Goal: Information Seeking & Learning: Learn about a topic

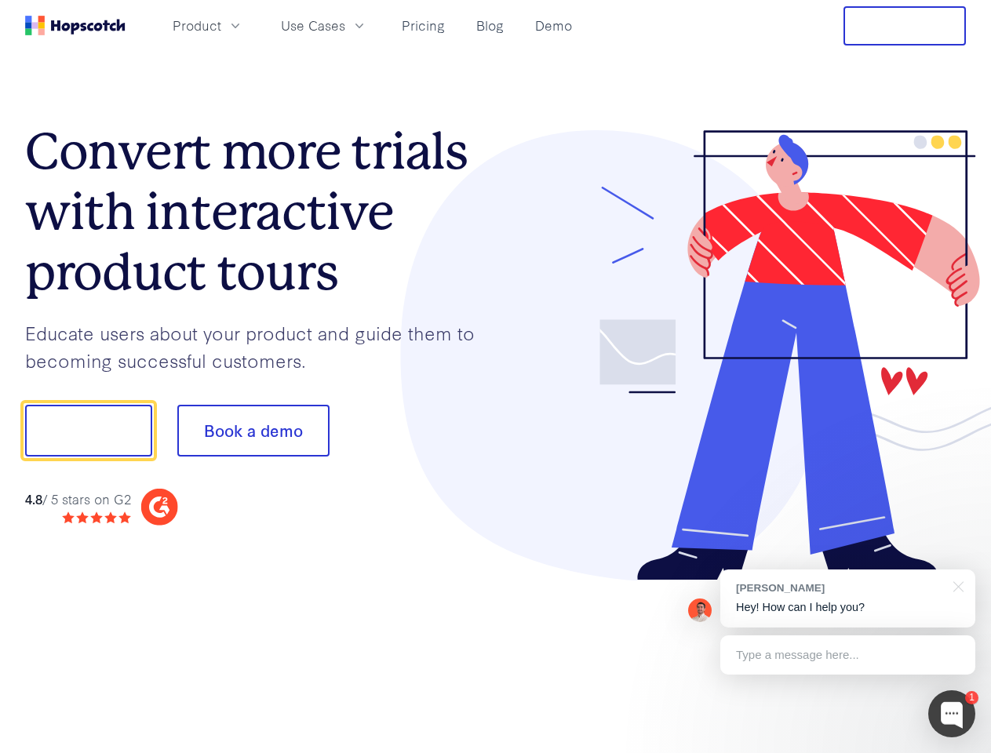
click at [496, 377] on div at bounding box center [731, 355] width 471 height 451
click at [221, 25] on span "Product" at bounding box center [197, 26] width 49 height 20
click at [345, 25] on span "Use Cases" at bounding box center [313, 26] width 64 height 20
click at [904, 26] on button "Free Trial" at bounding box center [904, 25] width 122 height 39
click at [88, 431] on button "Show me!" at bounding box center [88, 431] width 127 height 52
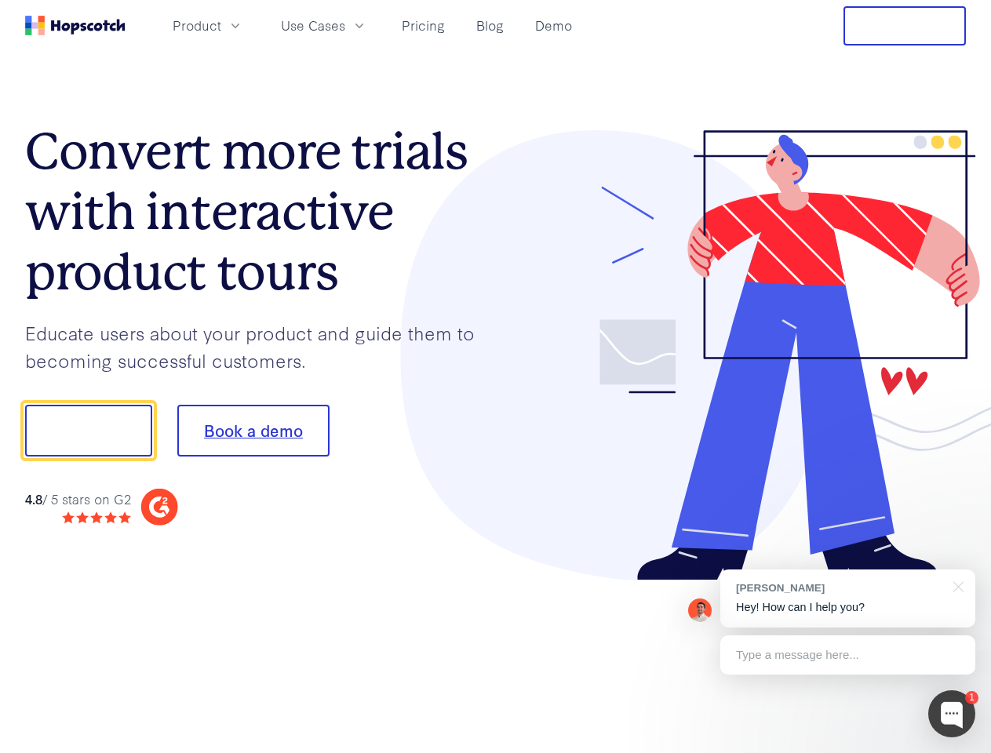
click at [253, 431] on button "Book a demo" at bounding box center [253, 431] width 152 height 52
click at [952, 714] on div at bounding box center [951, 713] width 47 height 47
click at [847, 599] on div "[PERSON_NAME] Hey! How can I help you?" at bounding box center [847, 598] width 255 height 58
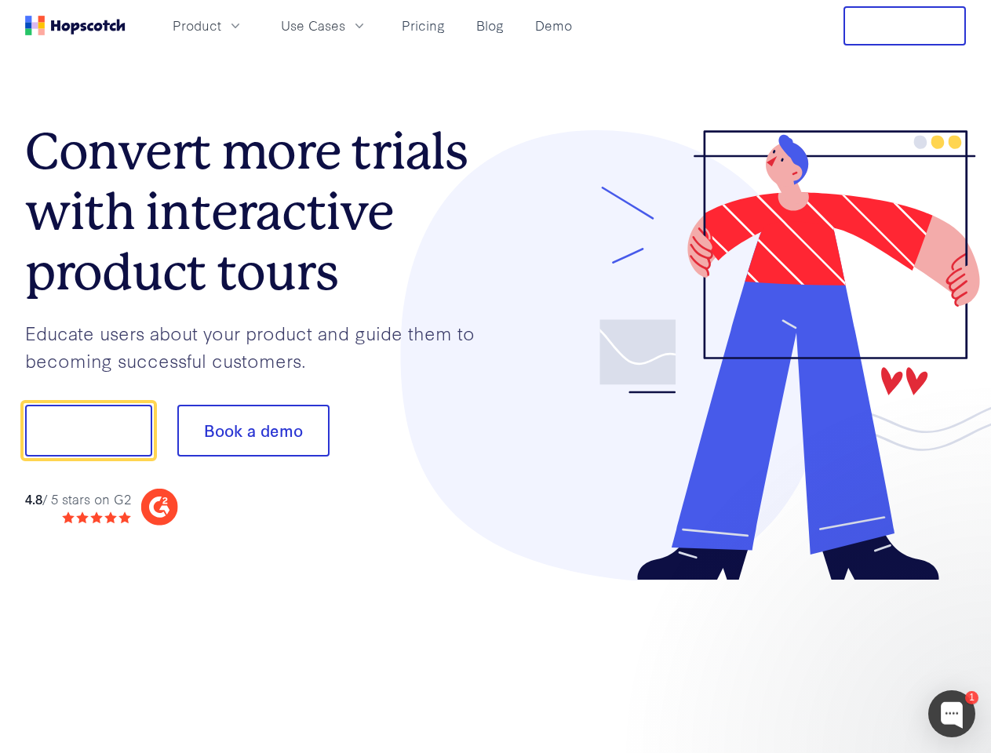
click at [955, 585] on div at bounding box center [828, 533] width 294 height 313
click at [847, 655] on div at bounding box center [828, 533] width 294 height 313
